Goal: Task Accomplishment & Management: Use online tool/utility

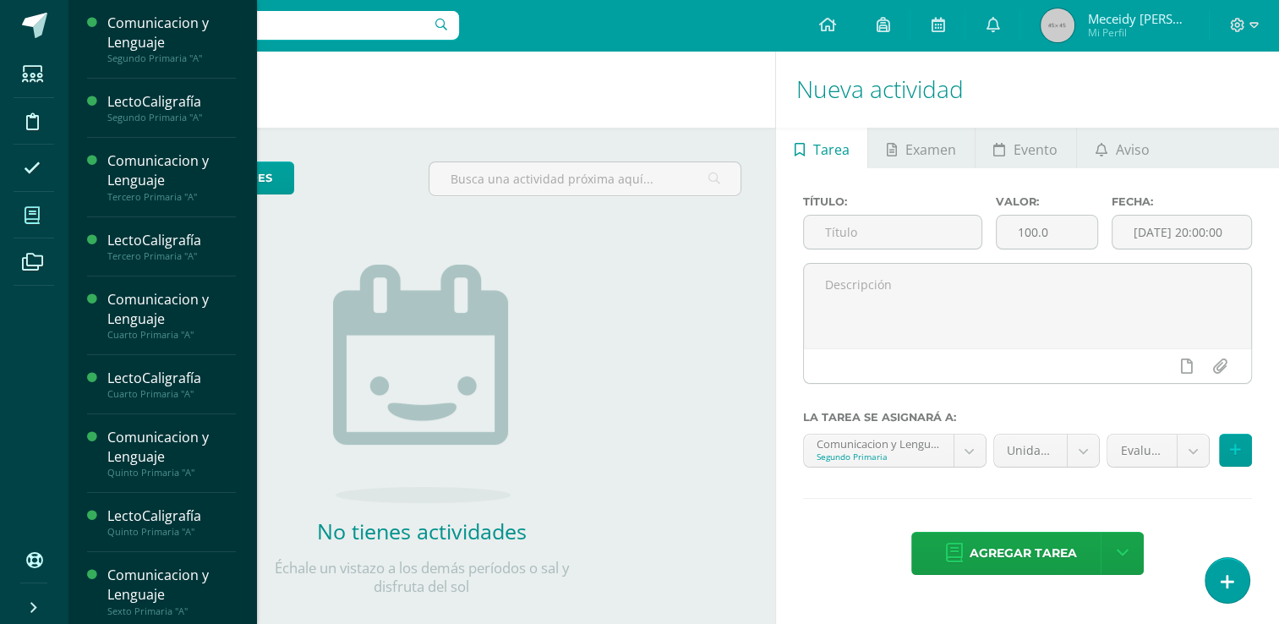
click at [27, 227] on span at bounding box center [33, 215] width 38 height 38
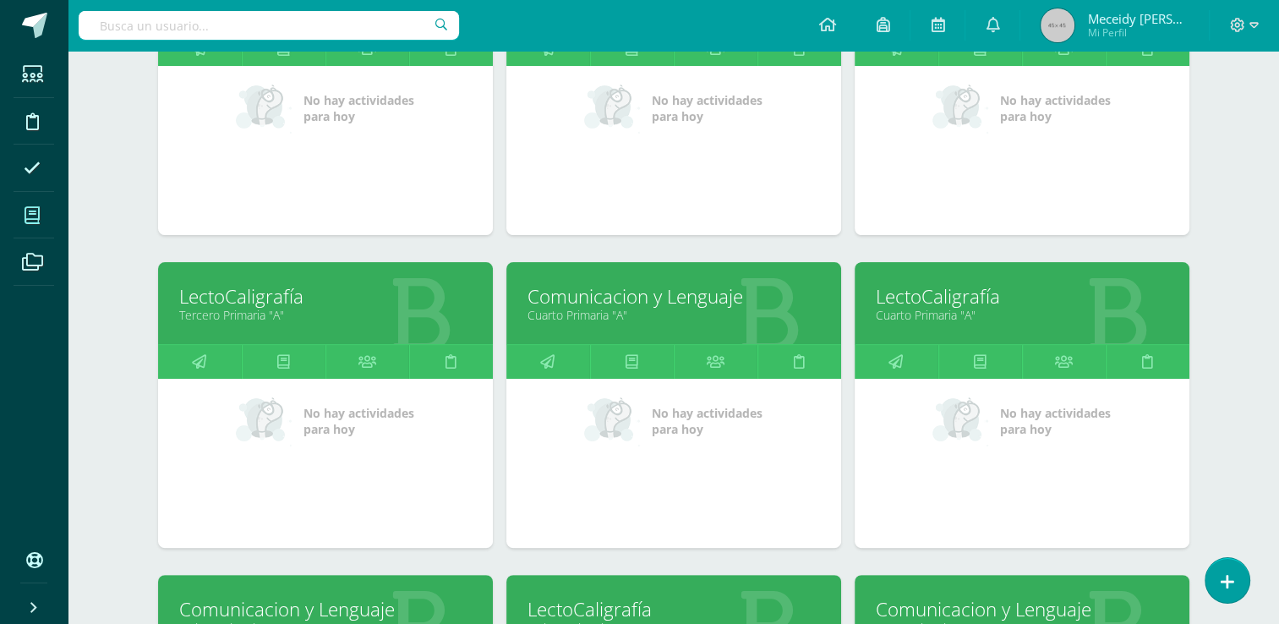
scroll to position [372, 0]
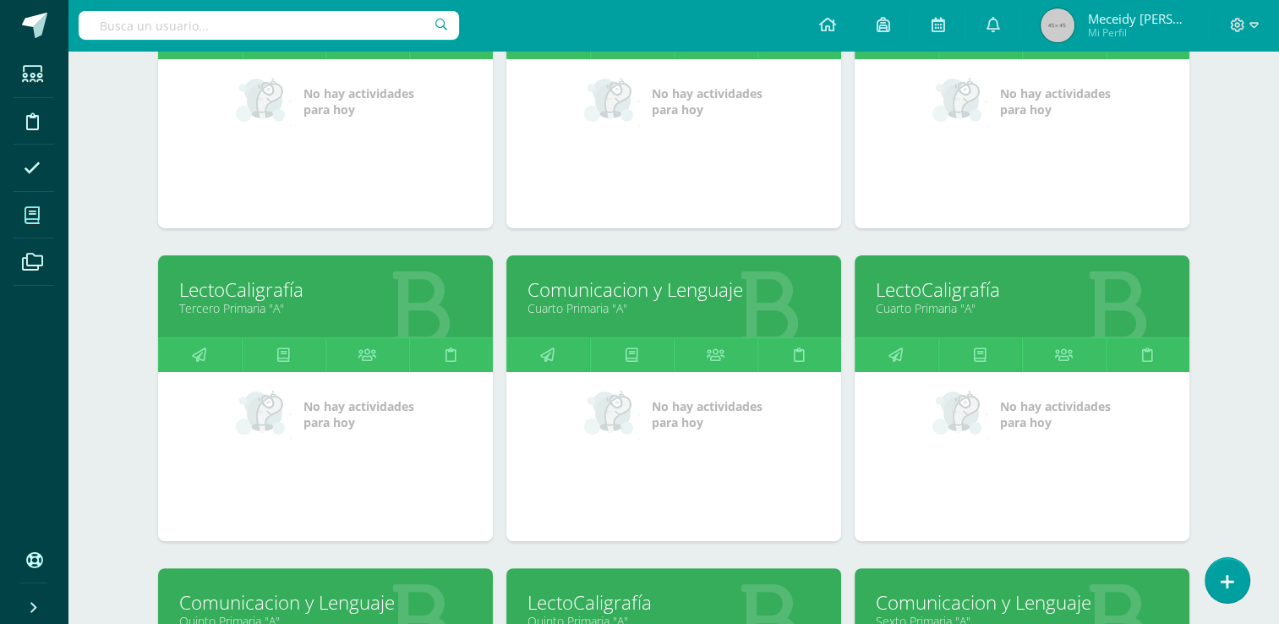
click at [319, 313] on link "Tercero Primaria "A"" at bounding box center [325, 308] width 293 height 16
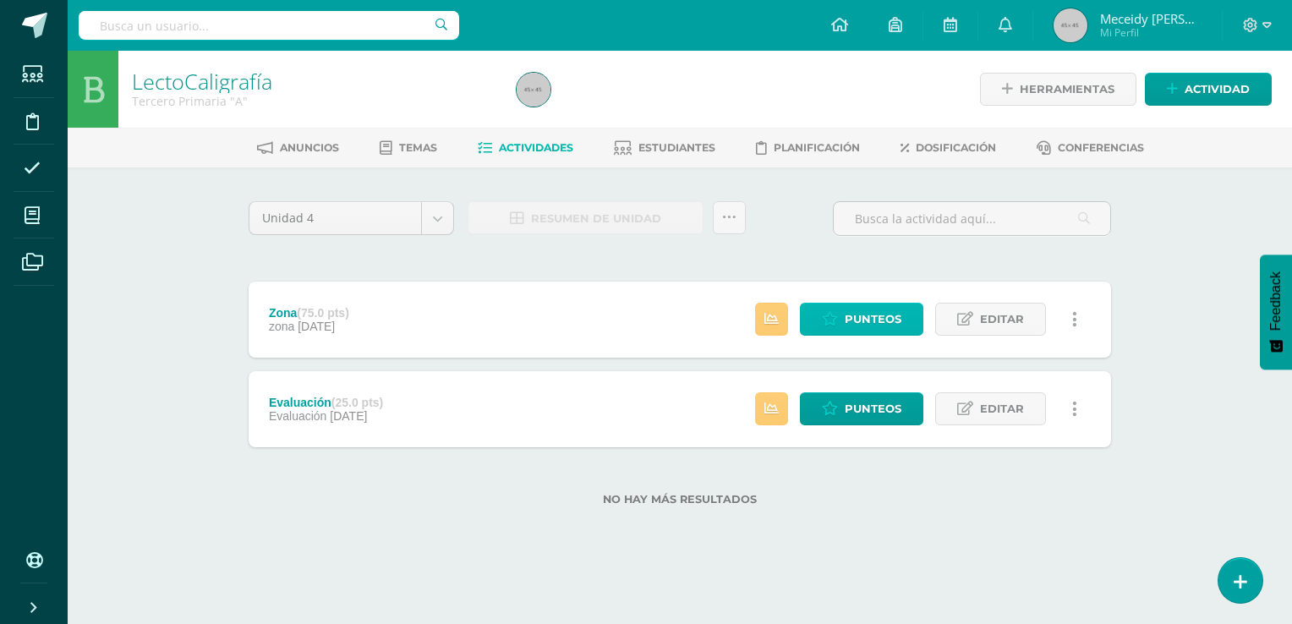
click at [832, 312] on icon at bounding box center [830, 319] width 16 height 14
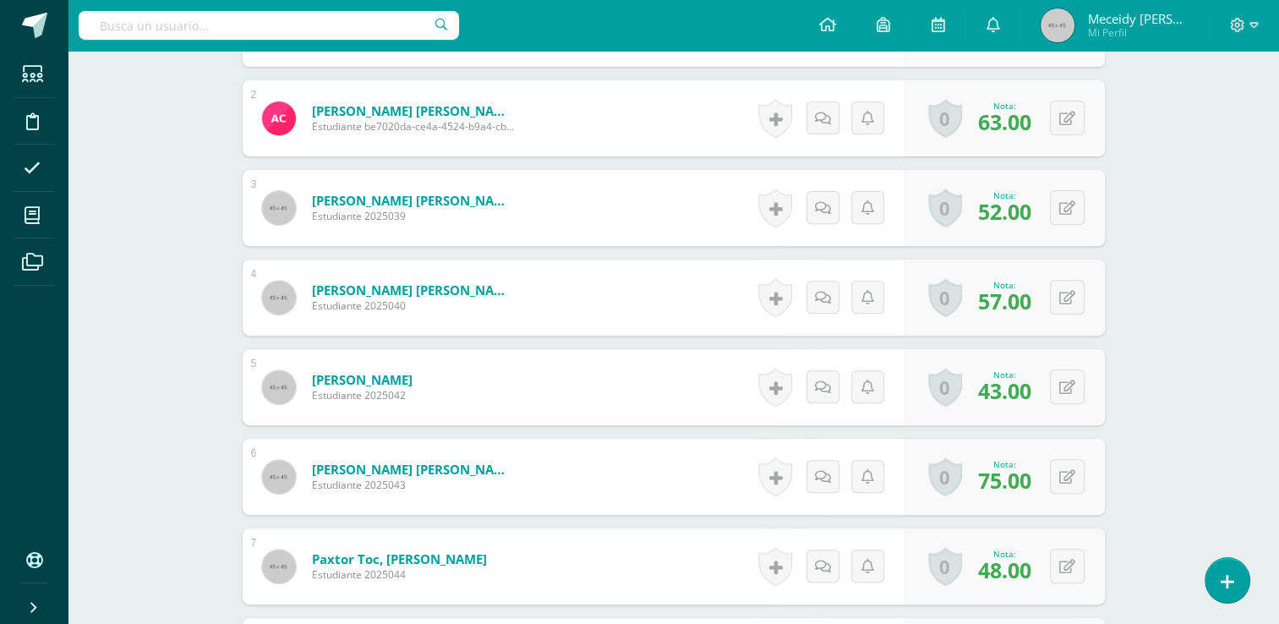
scroll to position [638, 0]
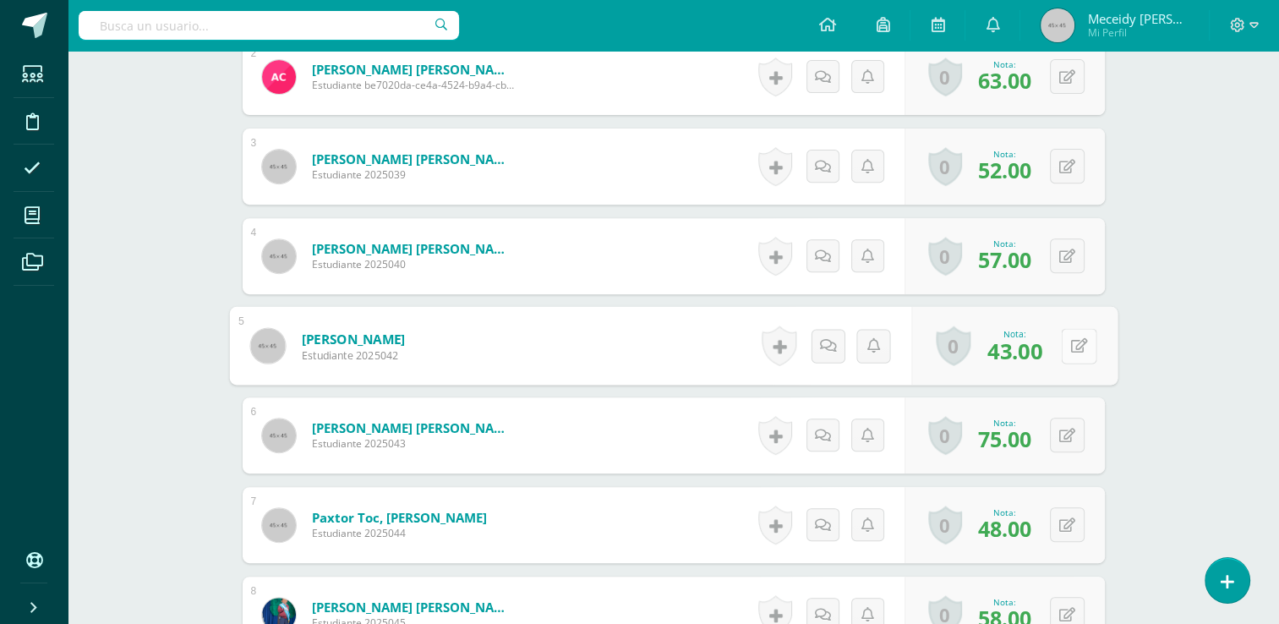
click at [1062, 350] on button at bounding box center [1079, 346] width 36 height 36
click at [1062, 350] on div "Nota 43.00" at bounding box center [1002, 346] width 205 height 76
type input "47"
click at [1036, 355] on icon at bounding box center [1033, 351] width 15 height 14
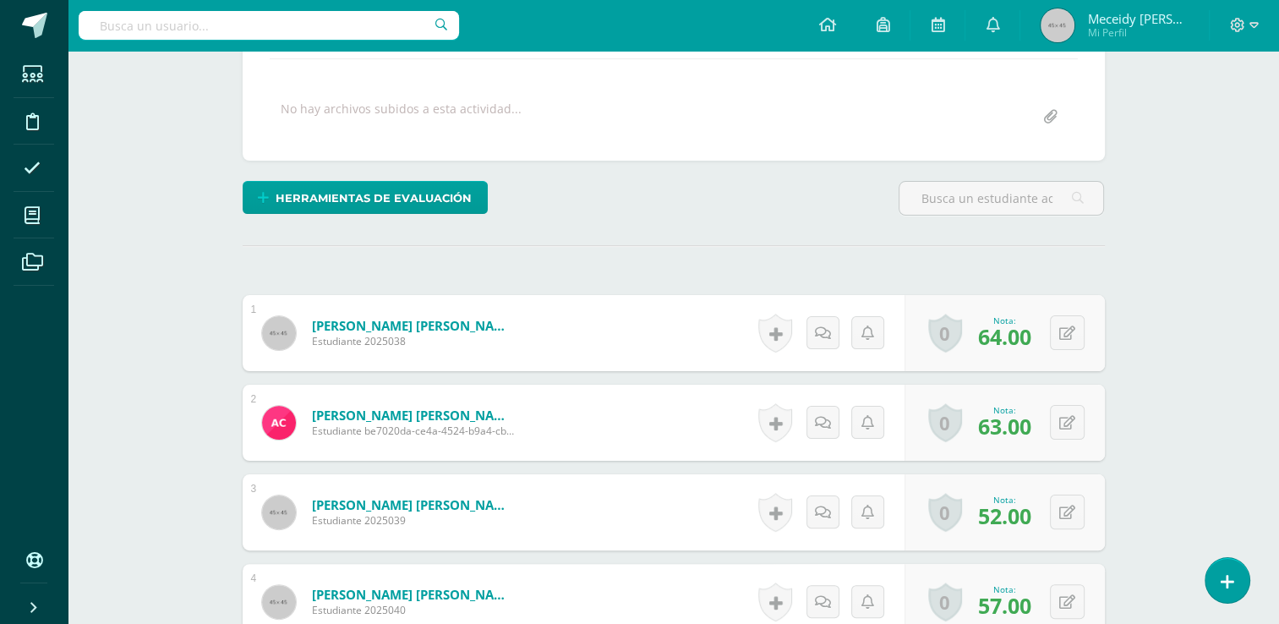
scroll to position [0, 0]
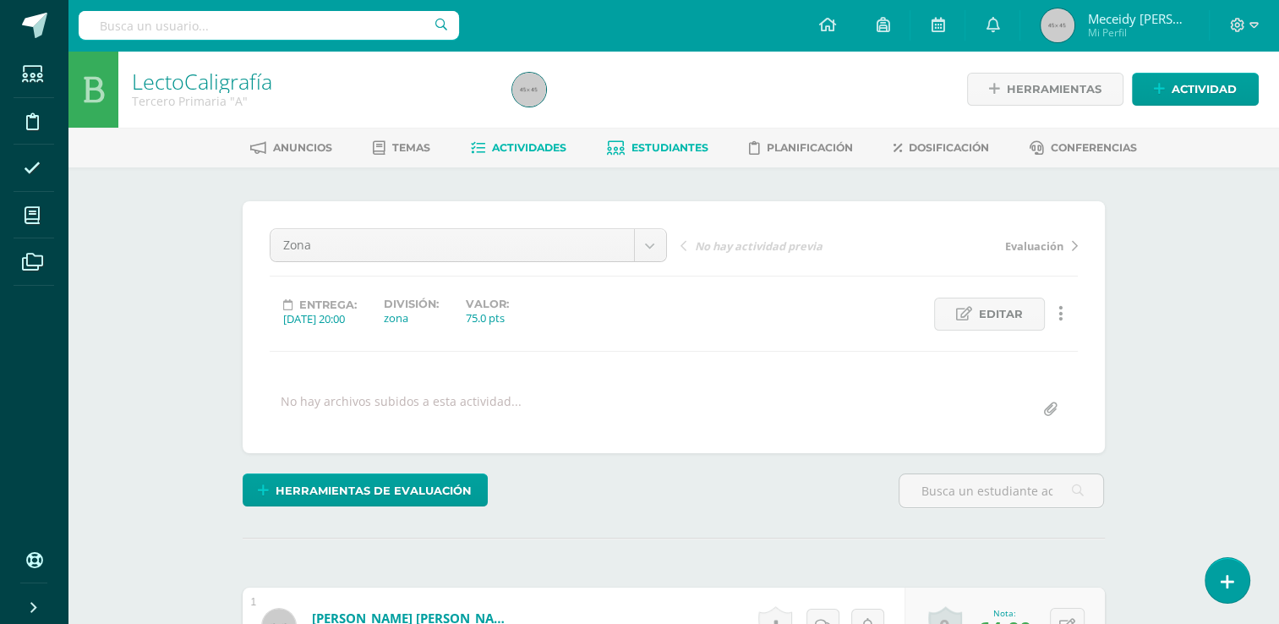
click at [616, 150] on icon at bounding box center [616, 148] width 18 height 14
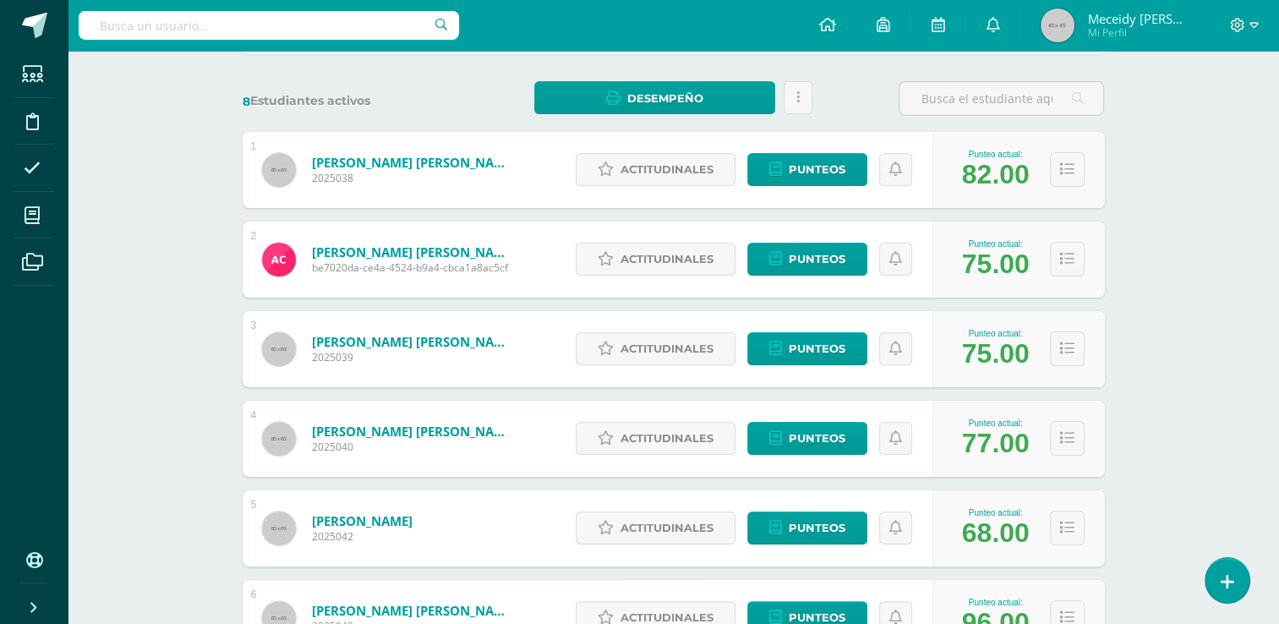
scroll to position [254, 0]
